Goal: Task Accomplishment & Management: Manage account settings

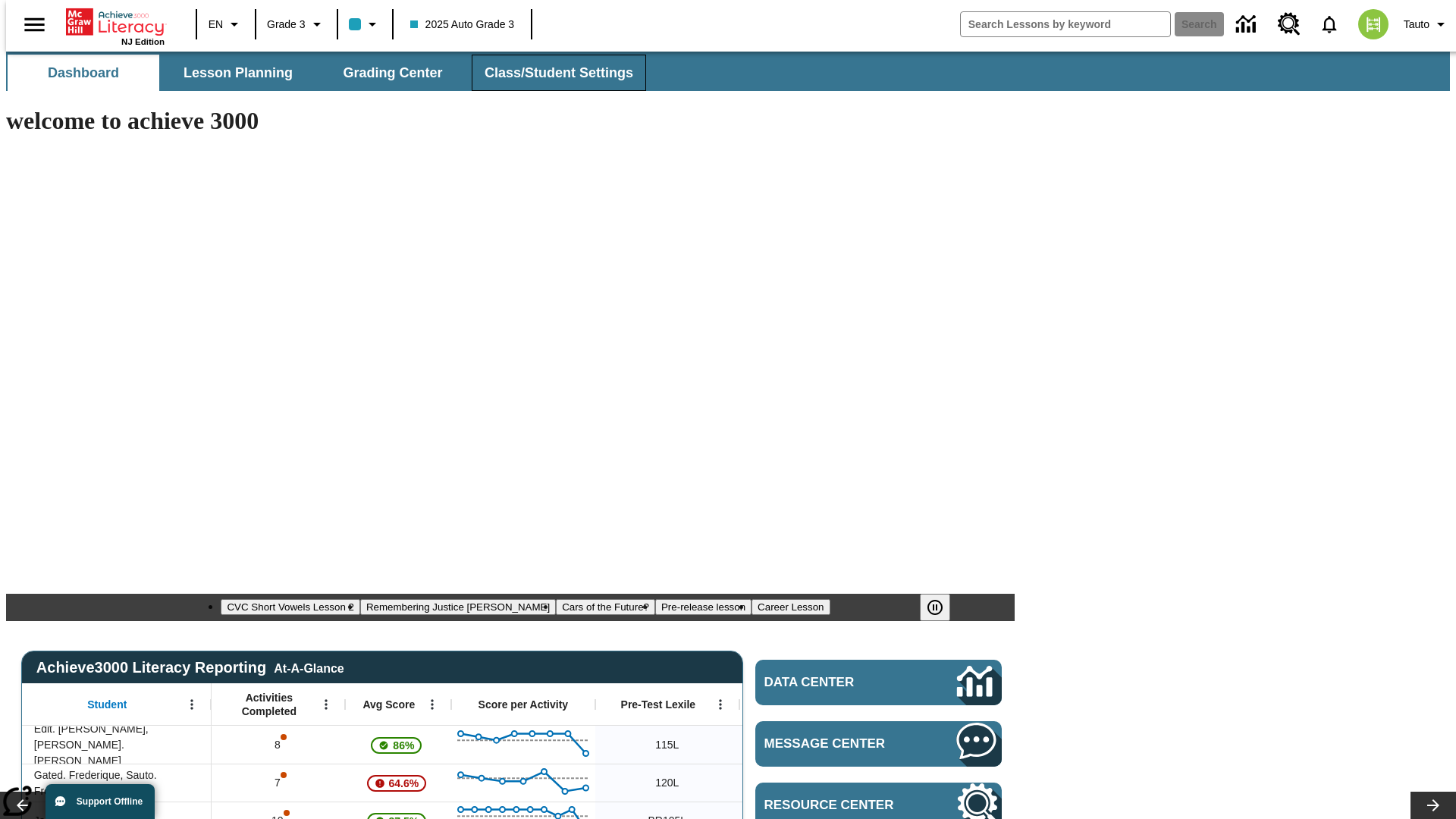
click at [550, 73] on span "Class/Student Settings" at bounding box center [559, 73] width 148 height 17
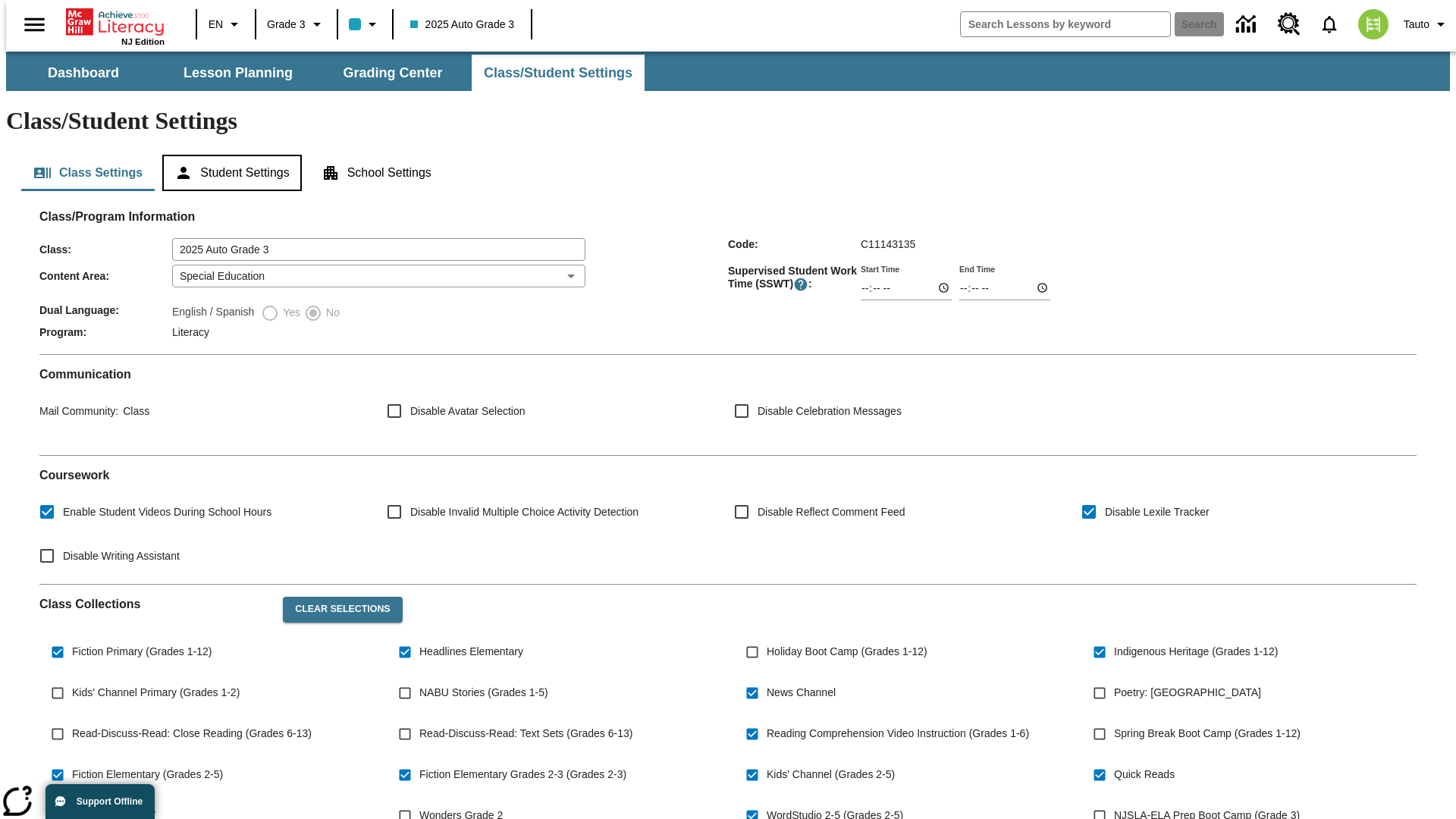
click at [228, 155] on button "Student Settings" at bounding box center [232, 173] width 139 height 37
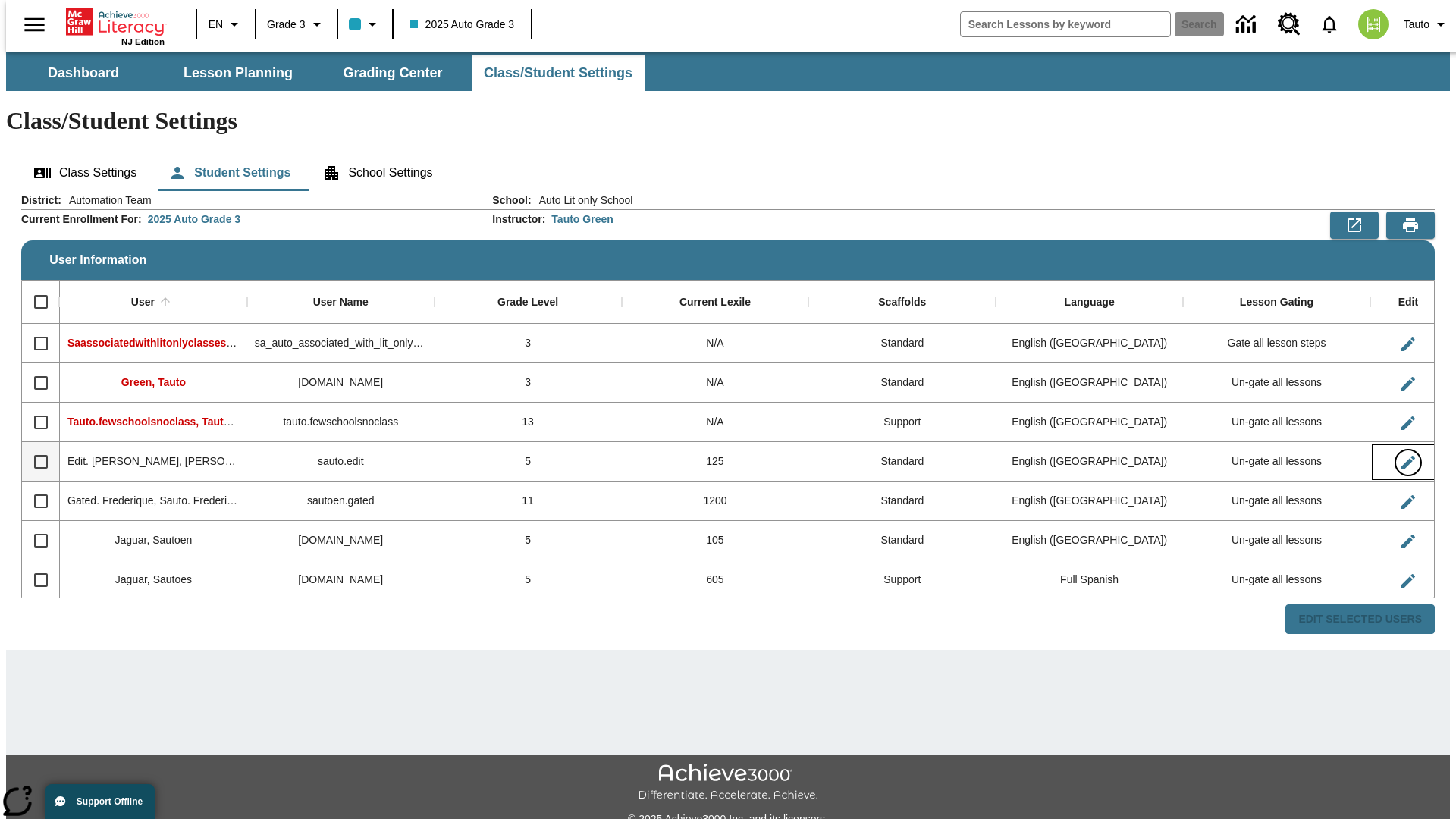
click at [1401, 456] on icon "Edit User" at bounding box center [1408, 462] width 13 height 13
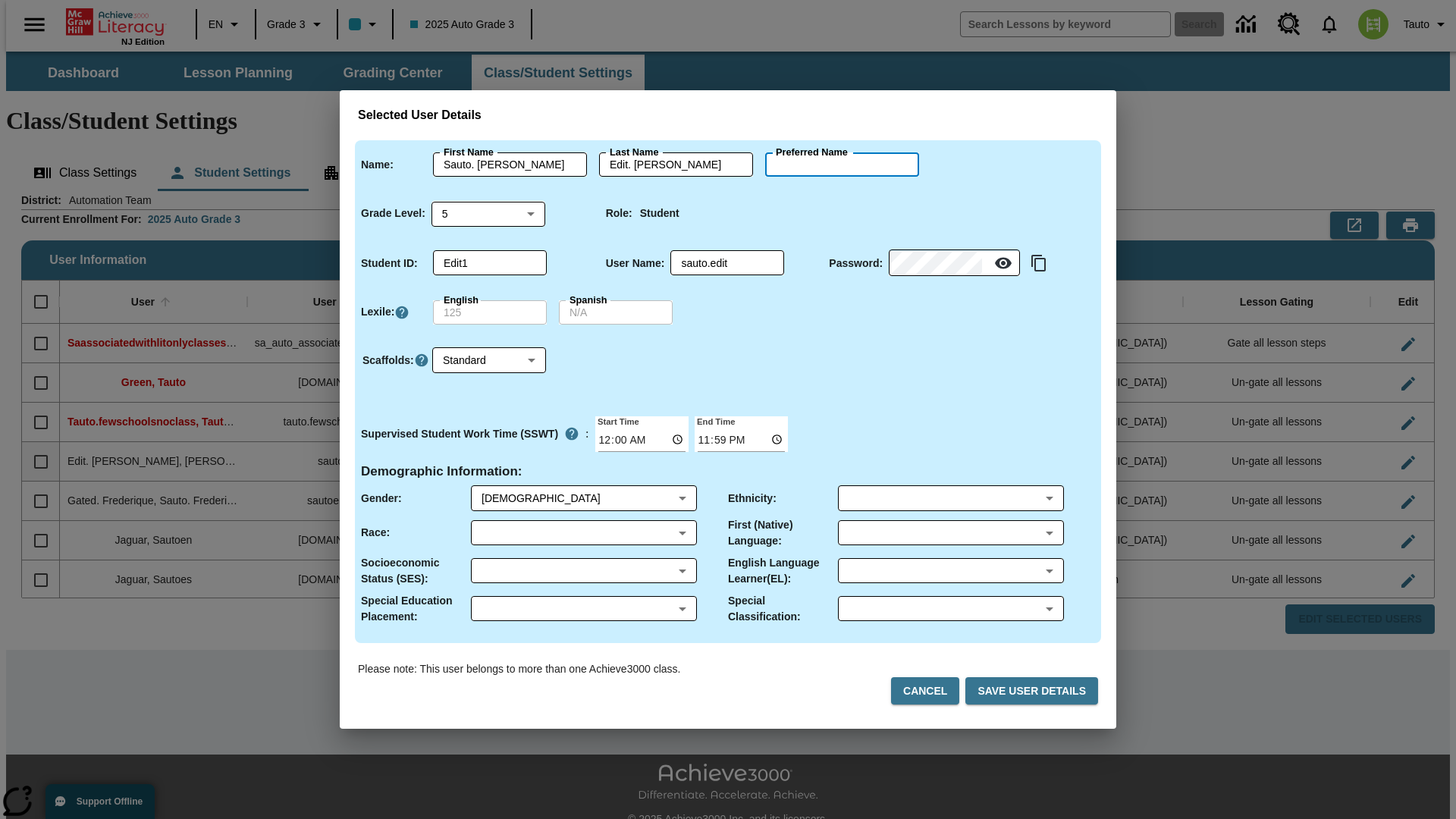
type input "[PERSON_NAME]"
click at [931, 691] on button "Cancel" at bounding box center [925, 691] width 68 height 28
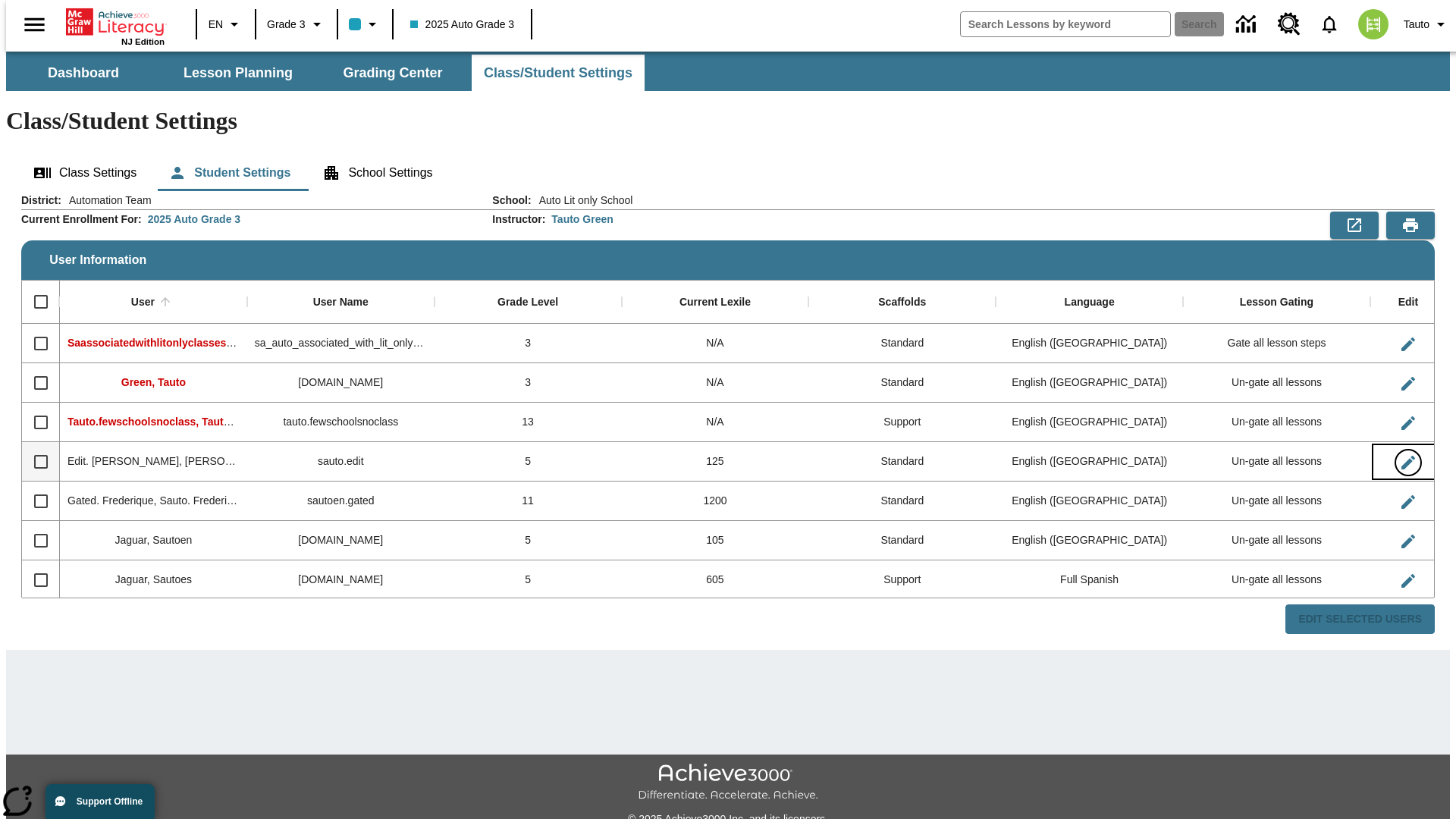
click at [1401, 456] on icon "Edit User" at bounding box center [1408, 462] width 13 height 13
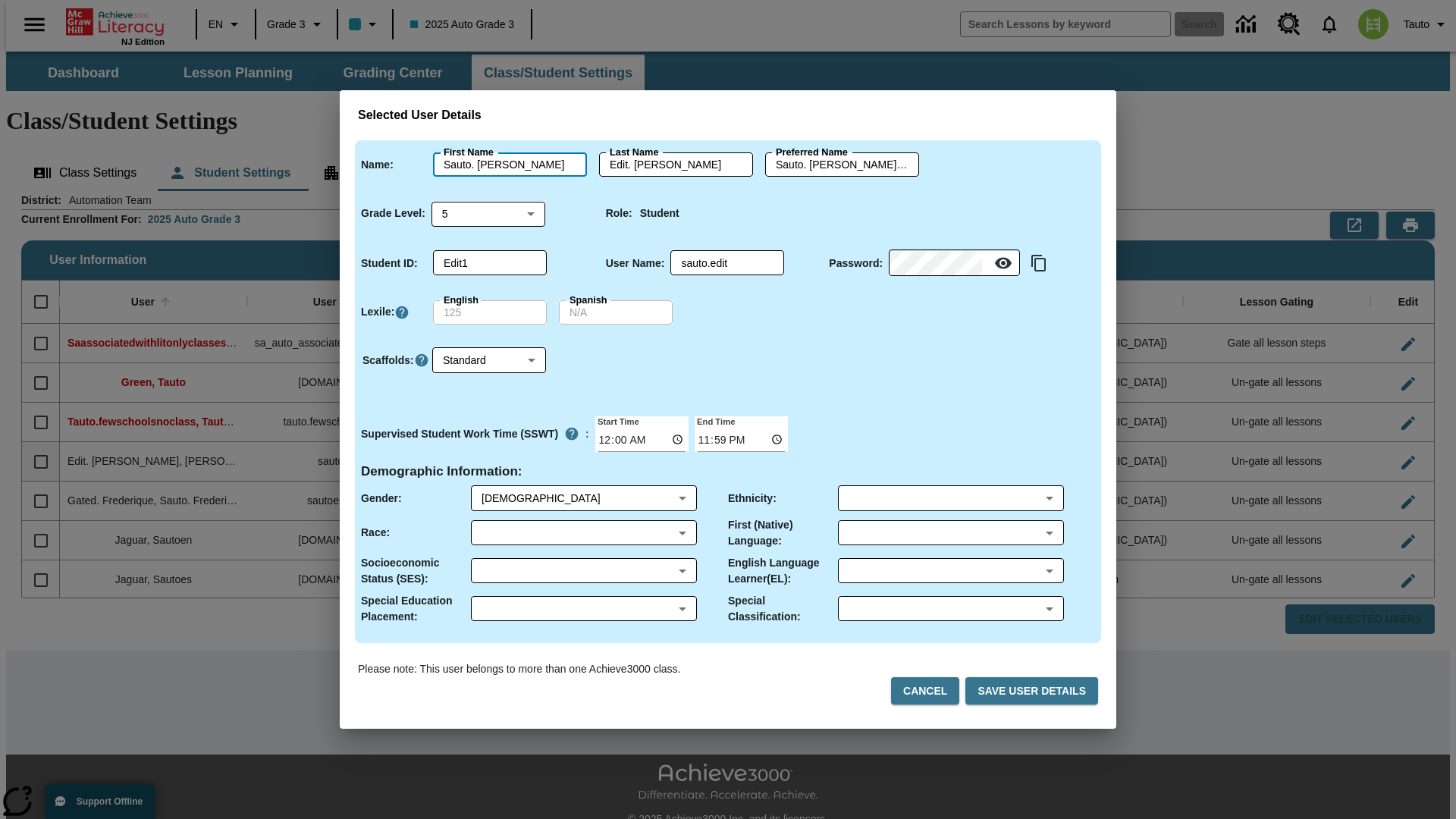
type input "Sauto. [PERSON_NAME]"
type input "Edit. [PERSON_NAME]"
type input "Sauto. [PERSON_NAME].Edit. [PERSON_NAME]"
click at [488, 213] on body "Skip to main content NJ Edition EN Grade 3 2025 Auto Grade 3 Search 0 Tauto Das…" at bounding box center [728, 452] width 1443 height 800
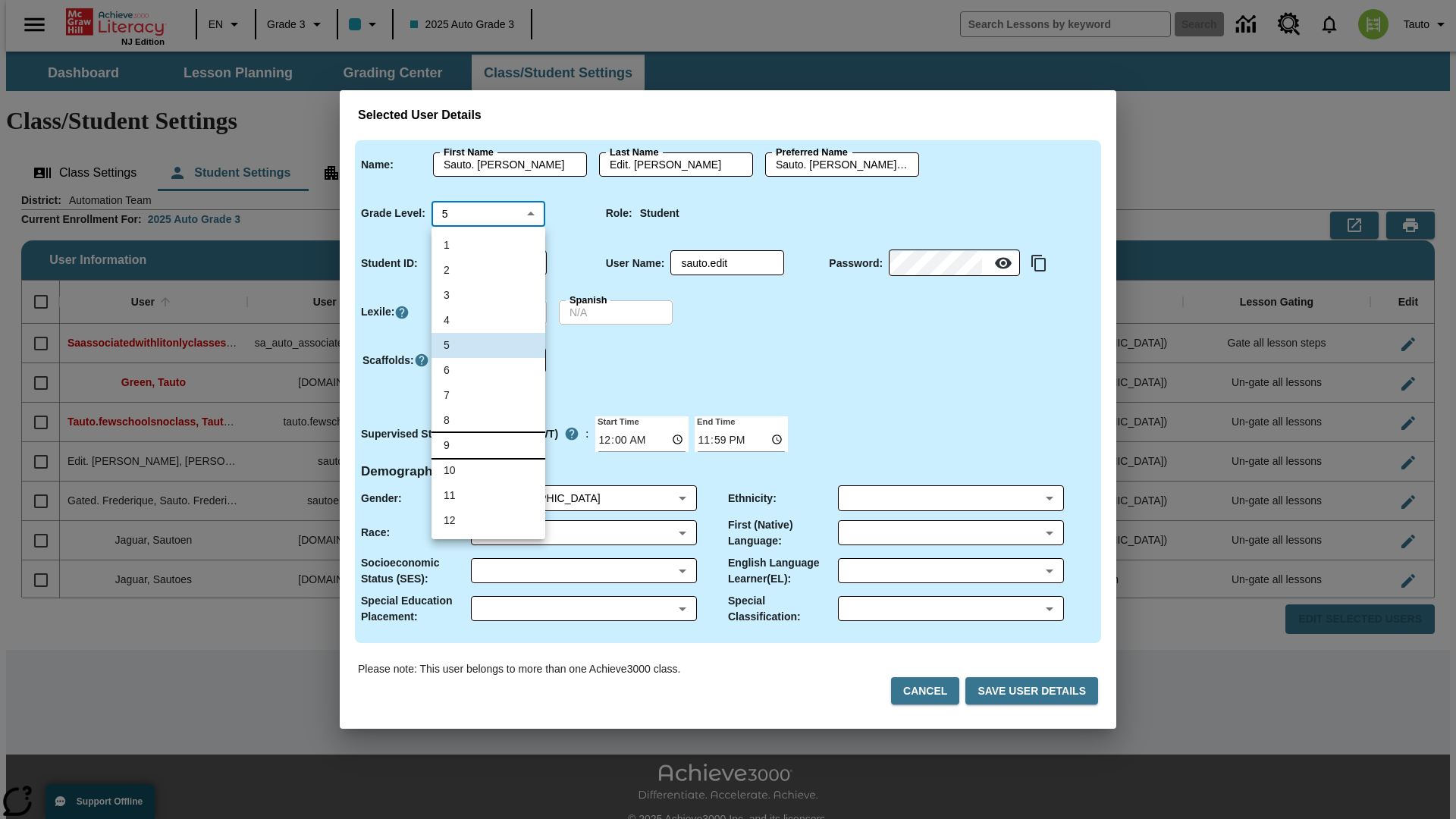
click at [488, 445] on li "9" at bounding box center [488, 445] width 114 height 25
type input "9"
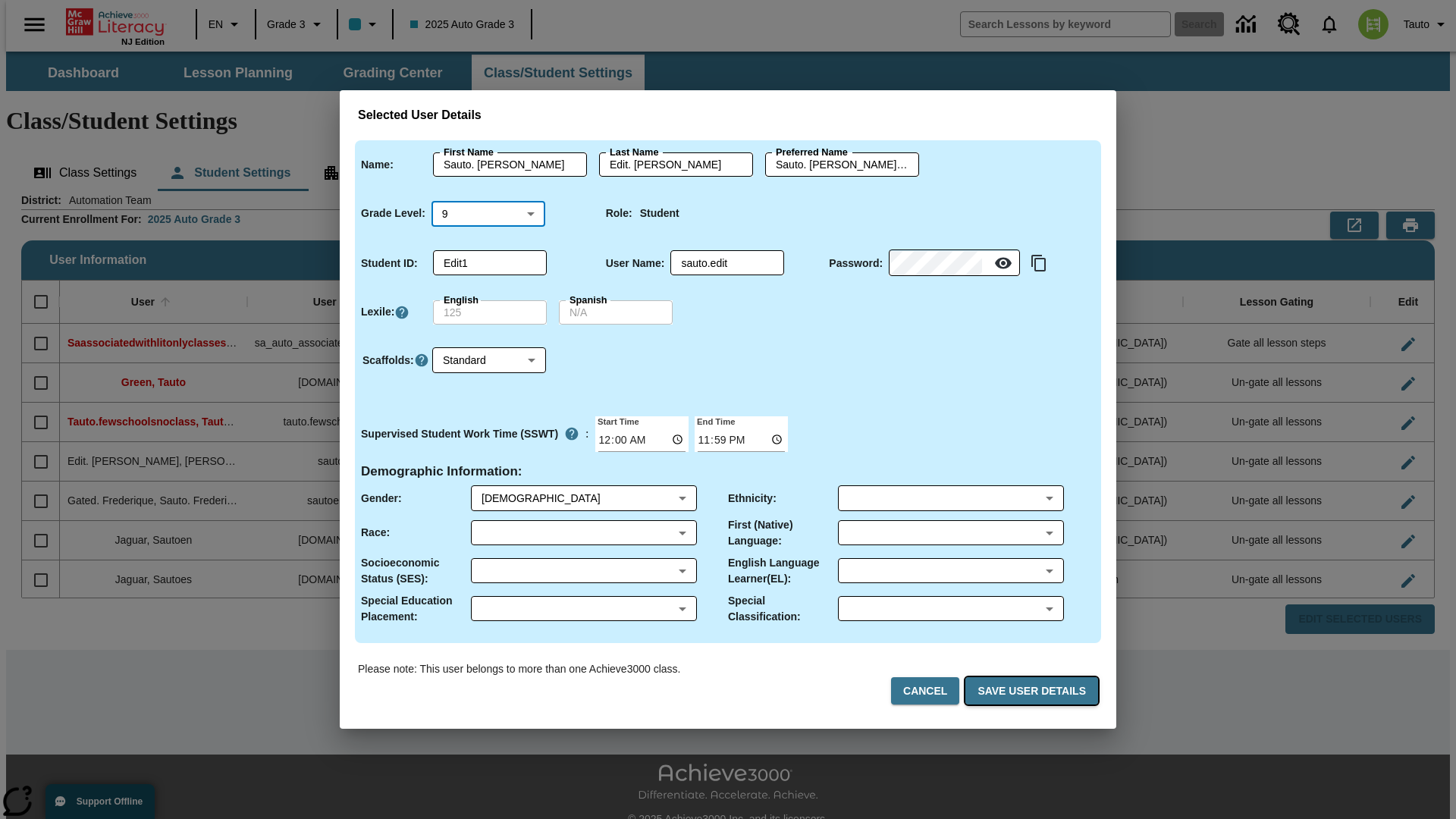
click at [1034, 691] on button "Save User Details" at bounding box center [1032, 691] width 133 height 28
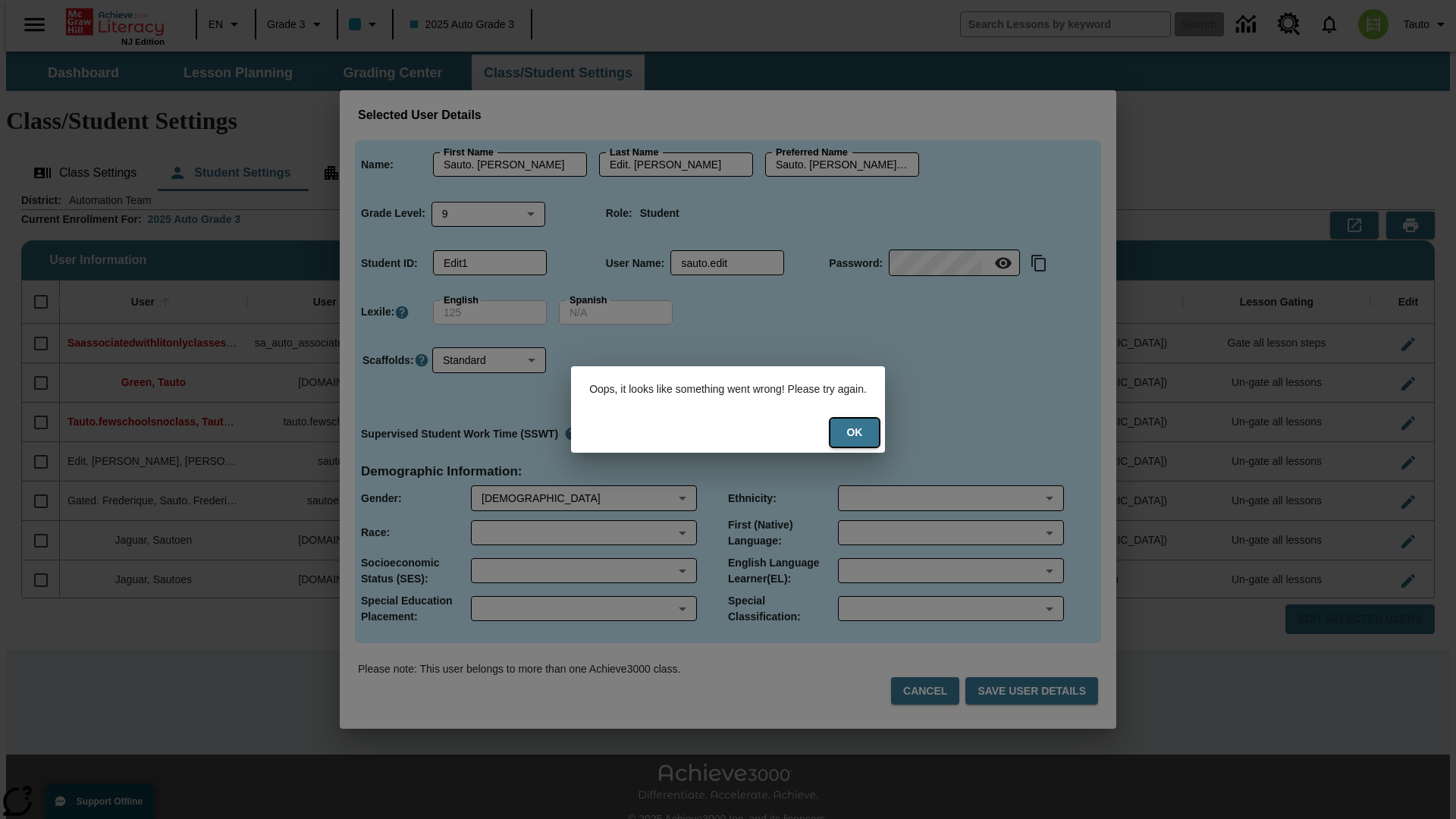
click at [864, 432] on button "Ok" at bounding box center [854, 432] width 48 height 28
